Goal: Task Accomplishment & Management: Manage account settings

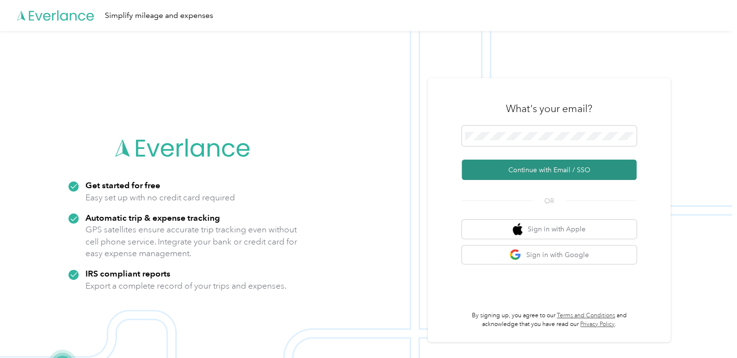
click at [533, 168] on button "Continue with Email / SSO" at bounding box center [549, 170] width 175 height 20
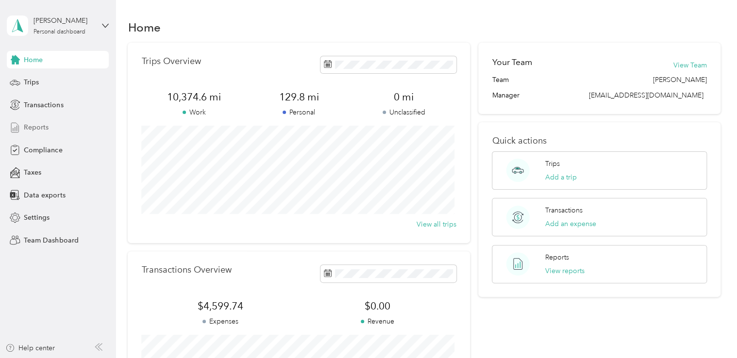
click at [35, 127] on span "Reports" at bounding box center [36, 127] width 25 height 10
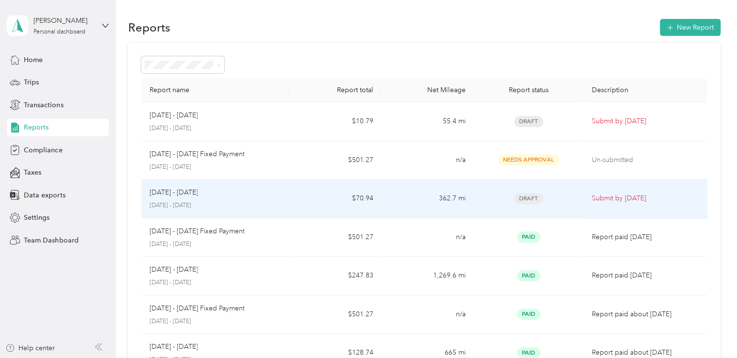
click at [606, 197] on p "Submit by [DATE]" at bounding box center [645, 198] width 107 height 11
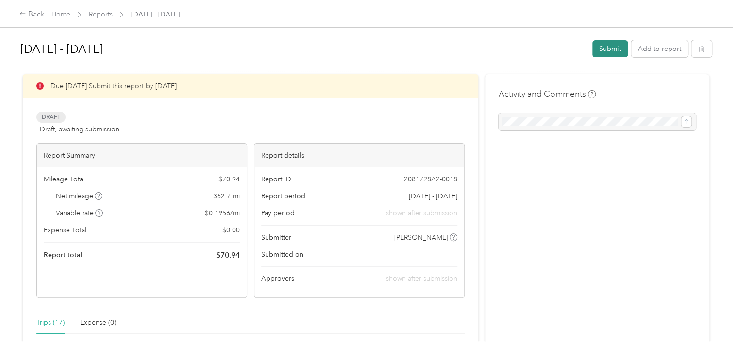
click at [609, 48] on button "Submit" at bounding box center [610, 48] width 35 height 17
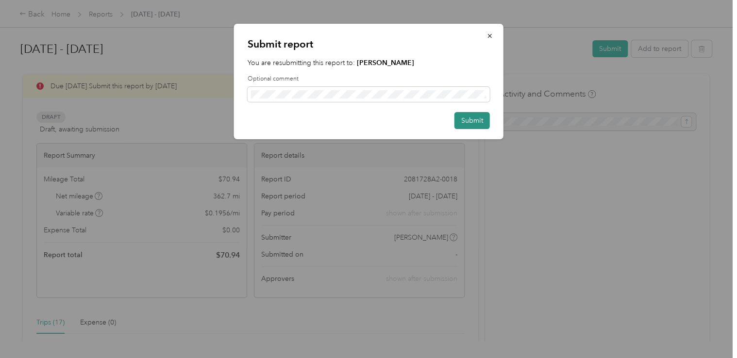
click at [466, 119] on button "Submit" at bounding box center [472, 120] width 35 height 17
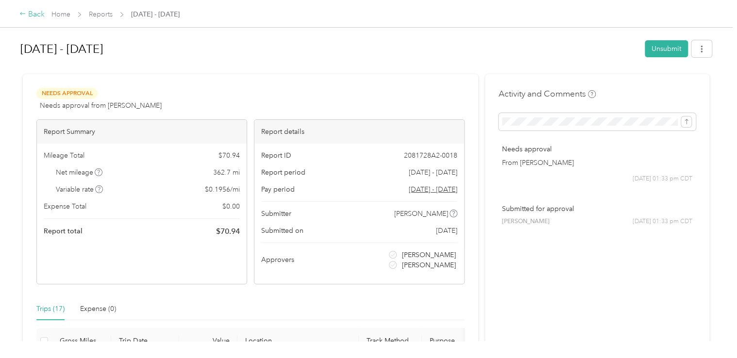
click at [35, 17] on div "Back" at bounding box center [31, 15] width 25 height 12
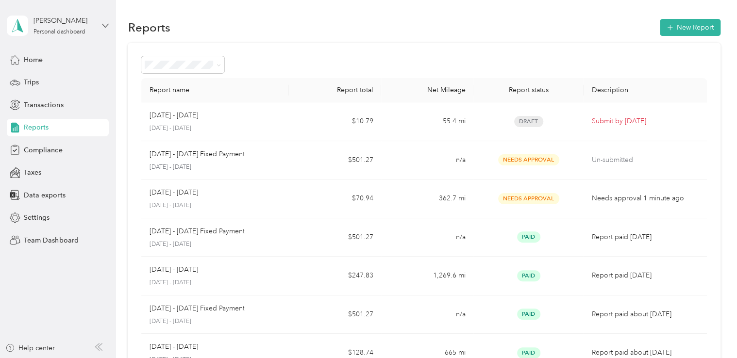
click at [105, 25] on icon at bounding box center [105, 25] width 7 height 7
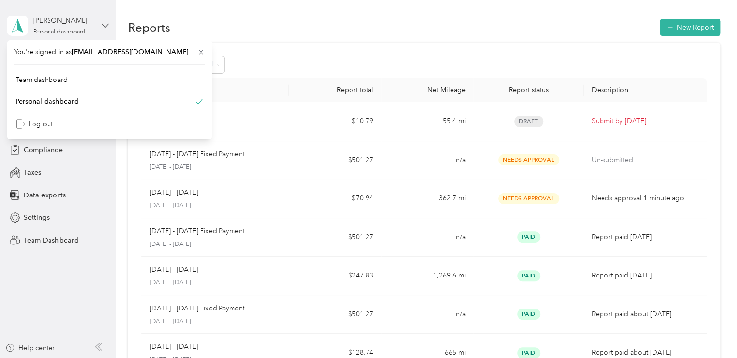
click at [105, 25] on icon at bounding box center [105, 25] width 7 height 7
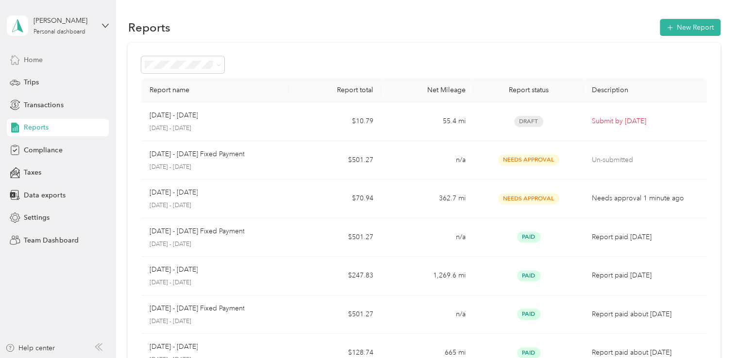
click at [20, 61] on icon at bounding box center [15, 59] width 11 height 11
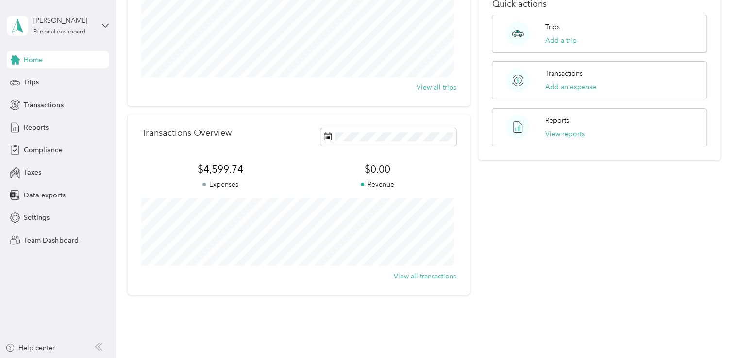
scroll to position [77, 0]
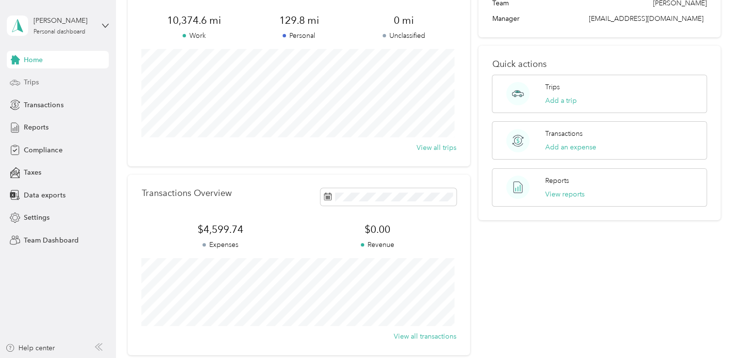
click at [26, 80] on span "Trips" at bounding box center [31, 82] width 15 height 10
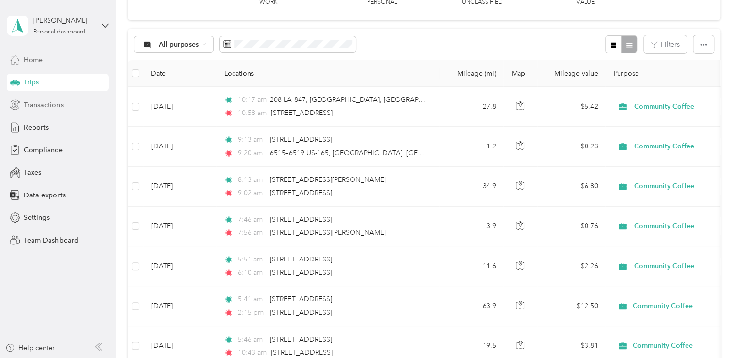
click at [33, 104] on span "Transactions" at bounding box center [43, 105] width 39 height 10
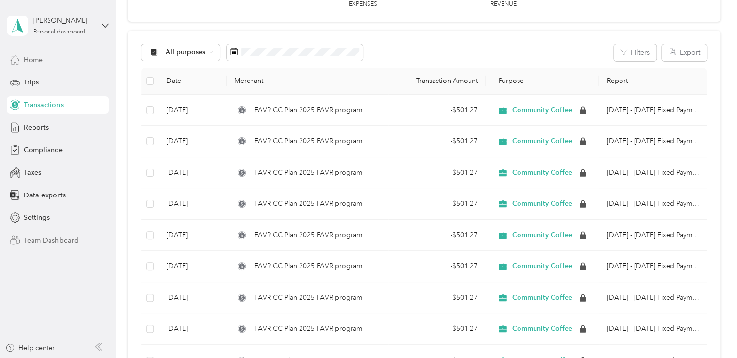
click at [43, 242] on span "Team Dashboard" at bounding box center [51, 241] width 54 height 10
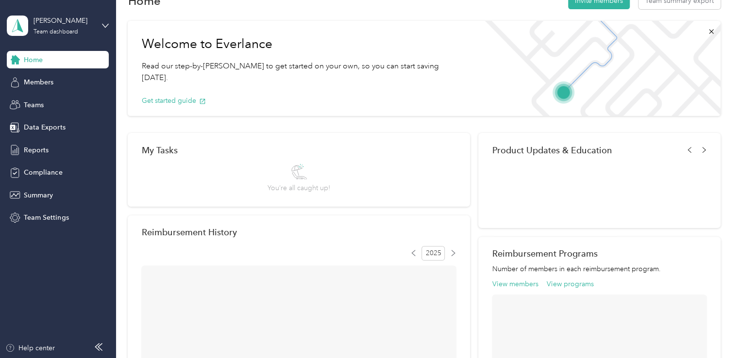
scroll to position [77, 0]
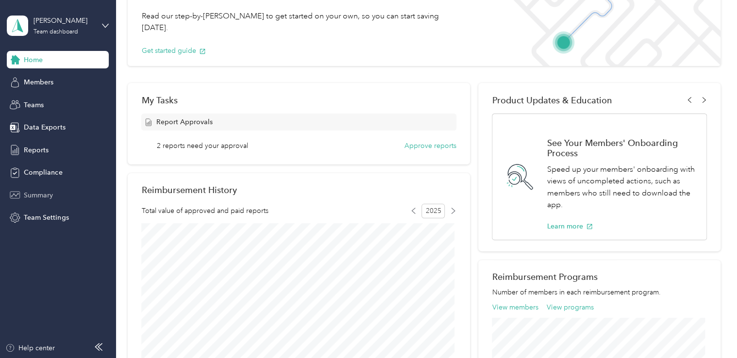
click at [44, 192] on span "Summary" at bounding box center [38, 195] width 29 height 10
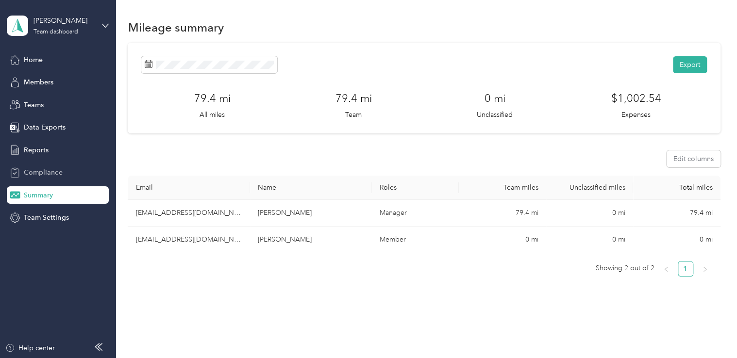
click at [51, 170] on span "Compliance" at bounding box center [43, 173] width 38 height 10
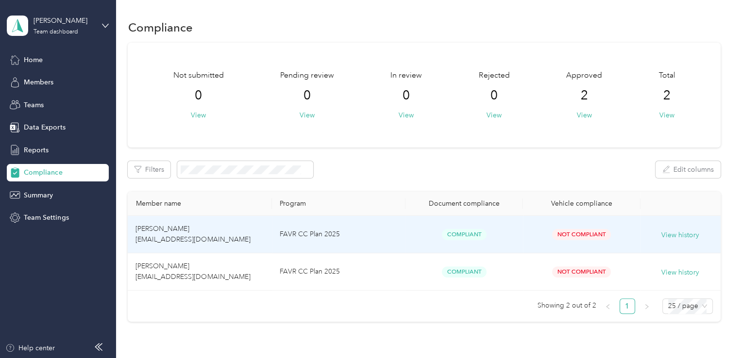
click at [182, 232] on span "[PERSON_NAME] [EMAIL_ADDRESS][DOMAIN_NAME]" at bounding box center [193, 234] width 115 height 19
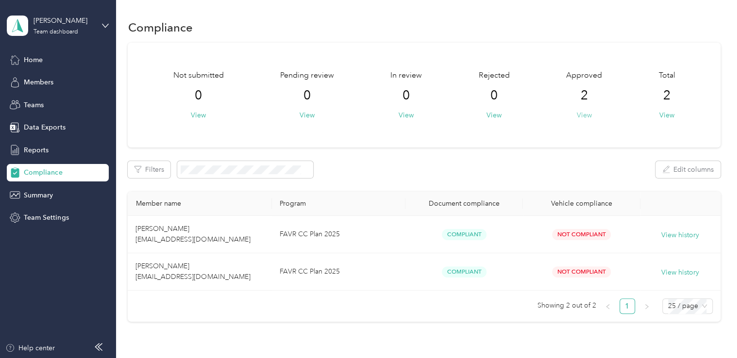
click at [582, 115] on button "View" at bounding box center [583, 115] width 15 height 10
click at [577, 115] on button "View" at bounding box center [583, 115] width 15 height 10
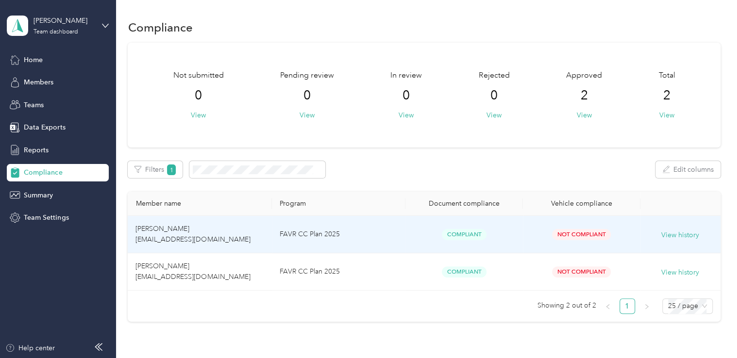
click at [157, 231] on span "[PERSON_NAME] [EMAIL_ADDRESS][DOMAIN_NAME]" at bounding box center [193, 234] width 115 height 19
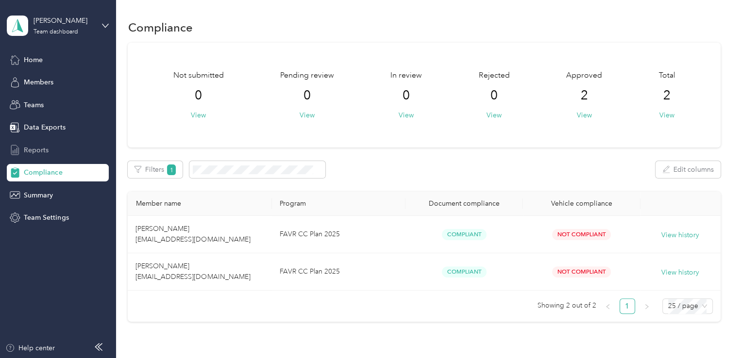
click at [39, 149] on span "Reports" at bounding box center [36, 150] width 25 height 10
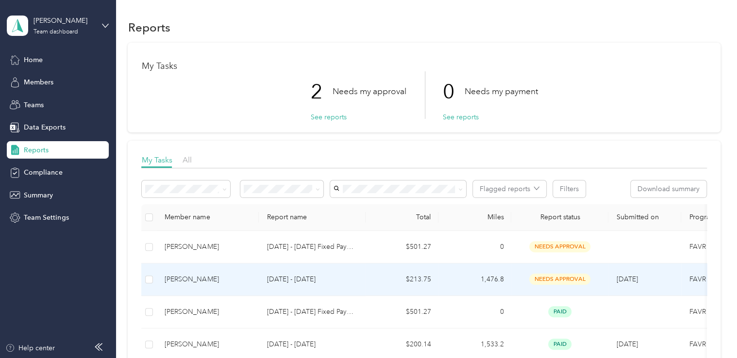
click at [283, 277] on p "[DATE] - [DATE]" at bounding box center [312, 279] width 91 height 11
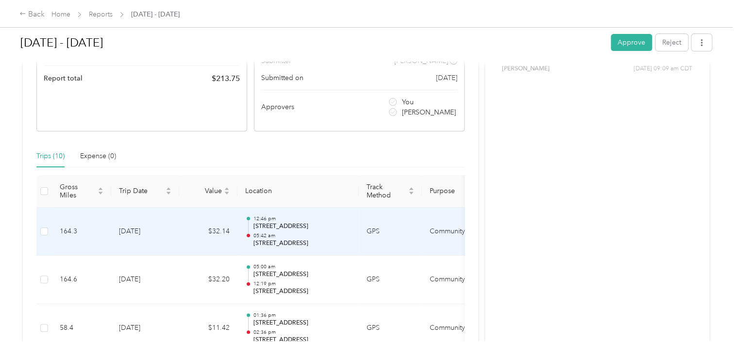
scroll to position [146, 0]
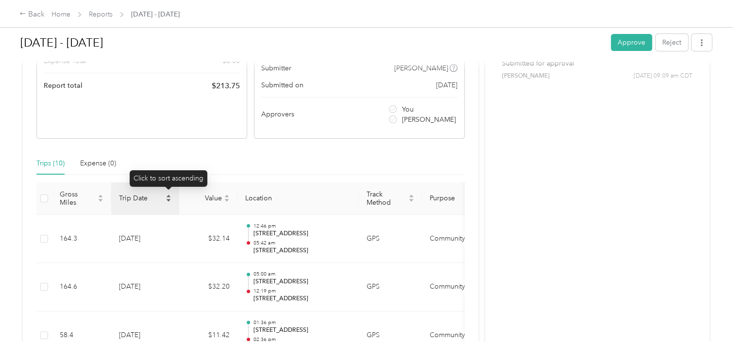
click at [169, 195] on icon "caret-up" at bounding box center [169, 196] width 4 height 2
click at [169, 201] on icon "caret-down" at bounding box center [169, 201] width 6 height 6
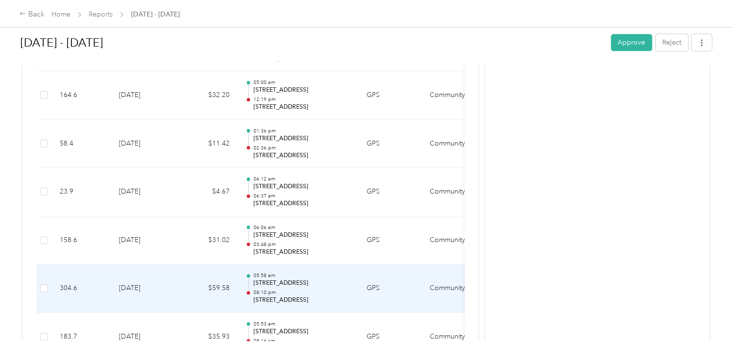
scroll to position [192, 0]
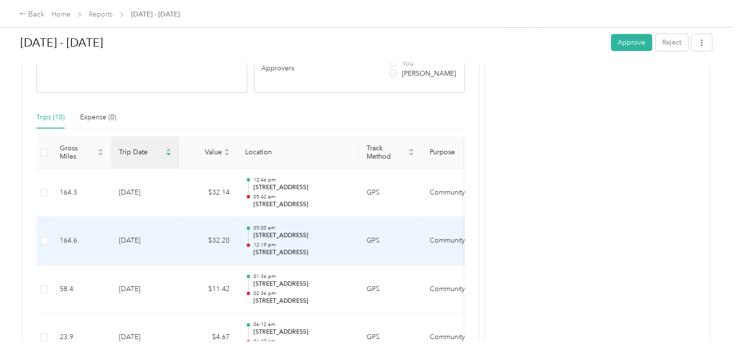
click at [269, 233] on p "[STREET_ADDRESS]" at bounding box center [302, 236] width 98 height 9
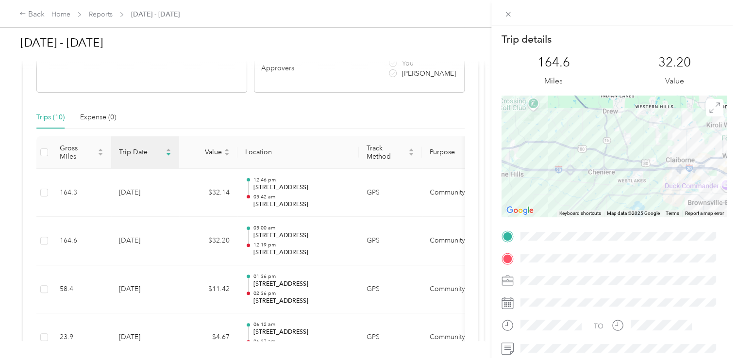
drag, startPoint x: 614, startPoint y: 174, endPoint x: 536, endPoint y: 201, distance: 82.2
click at [536, 201] on div at bounding box center [614, 156] width 225 height 121
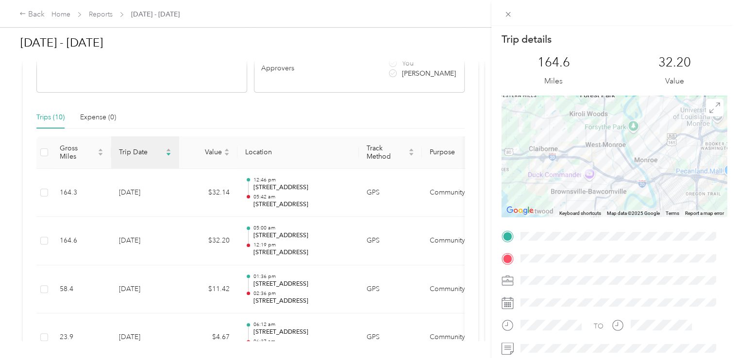
drag, startPoint x: 536, startPoint y: 201, endPoint x: 420, endPoint y: 188, distance: 117.2
click at [413, 188] on div "Trip details This trip cannot be edited because it is either under review, appr…" at bounding box center [368, 179] width 737 height 358
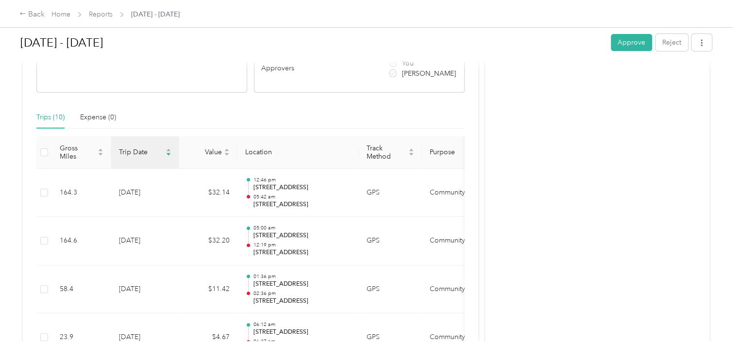
drag, startPoint x: 420, startPoint y: 188, endPoint x: 431, endPoint y: 188, distance: 11.7
click at [425, 358] on div "Trip details This trip cannot be edited because it is either under review, appr…" at bounding box center [366, 358] width 732 height 0
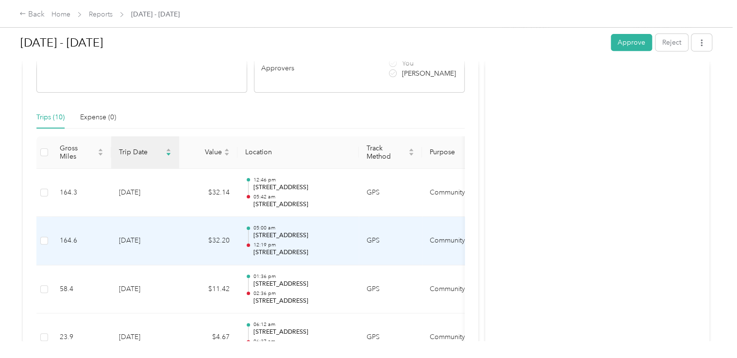
click at [271, 237] on p "[STREET_ADDRESS]" at bounding box center [302, 236] width 98 height 9
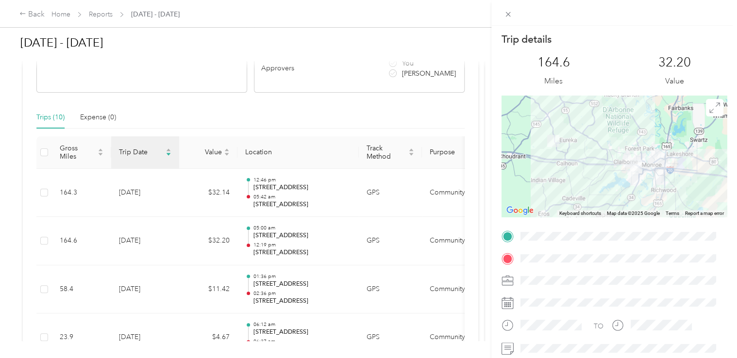
click at [54, 118] on div "Trip details This trip cannot be edited because it is either under review, appr…" at bounding box center [368, 179] width 737 height 358
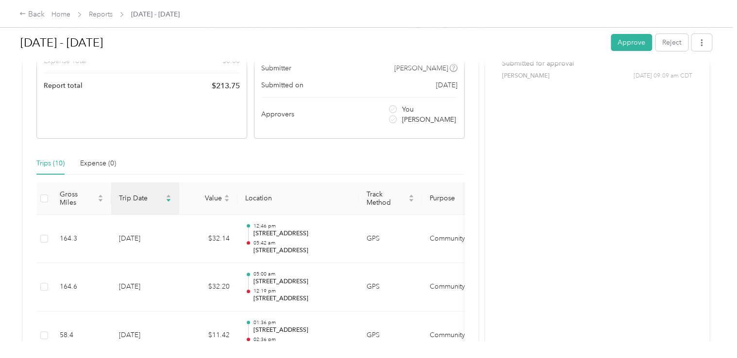
scroll to position [143, 0]
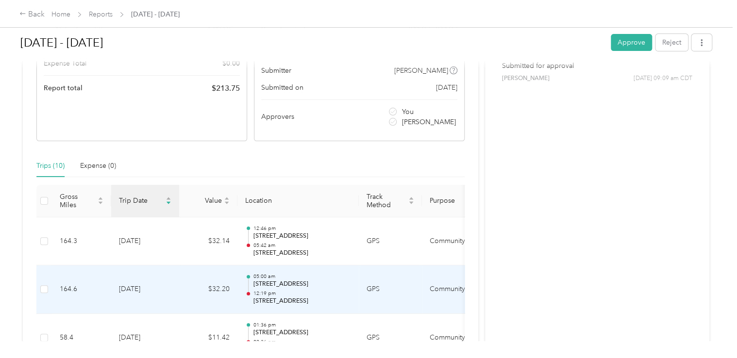
click at [285, 281] on p "[STREET_ADDRESS]" at bounding box center [302, 284] width 98 height 9
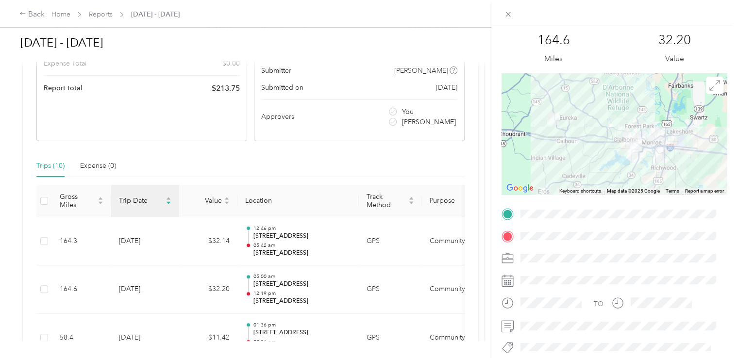
scroll to position [0, 0]
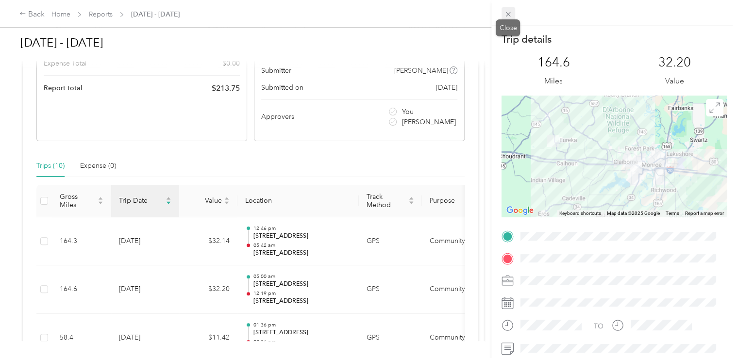
click at [506, 12] on icon at bounding box center [508, 14] width 5 height 5
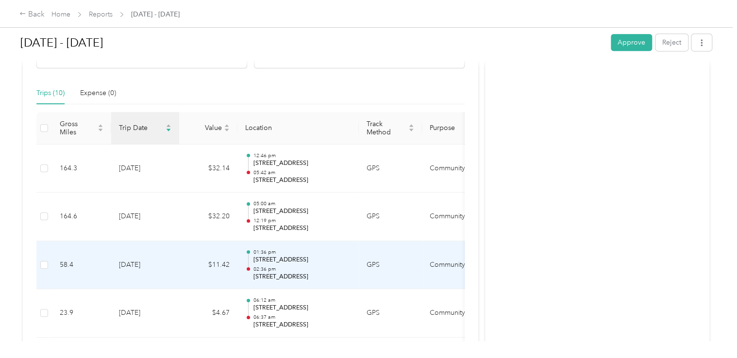
scroll to position [192, 0]
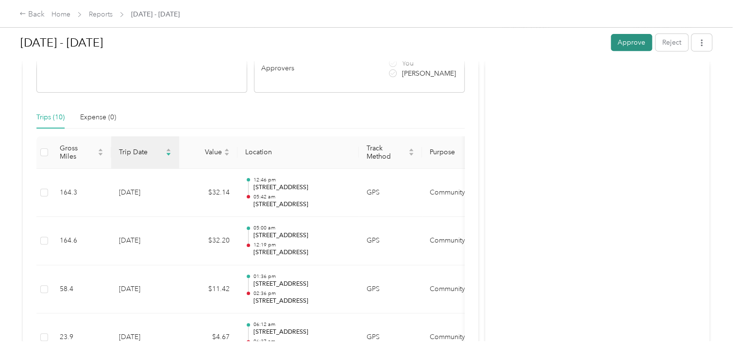
click at [629, 43] on button "Approve" at bounding box center [631, 42] width 41 height 17
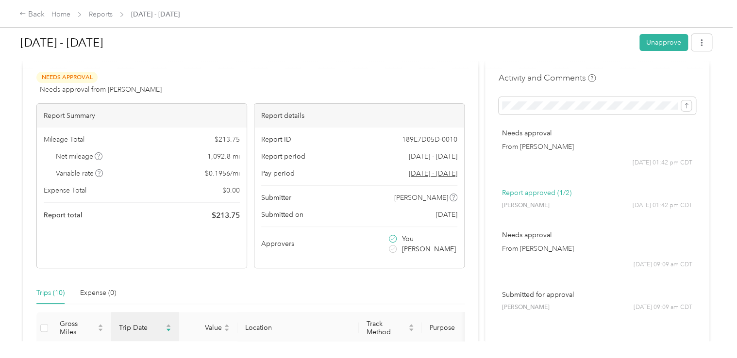
scroll to position [0, 0]
